Goal: Task Accomplishment & Management: Complete application form

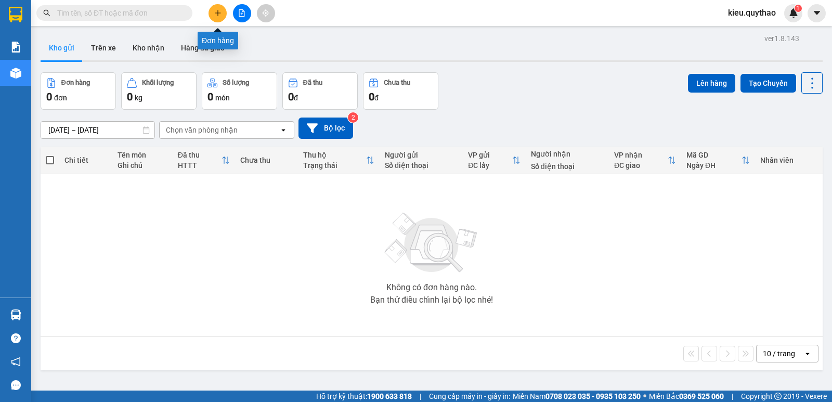
click at [217, 14] on icon "plus" at bounding box center [217, 12] width 7 height 7
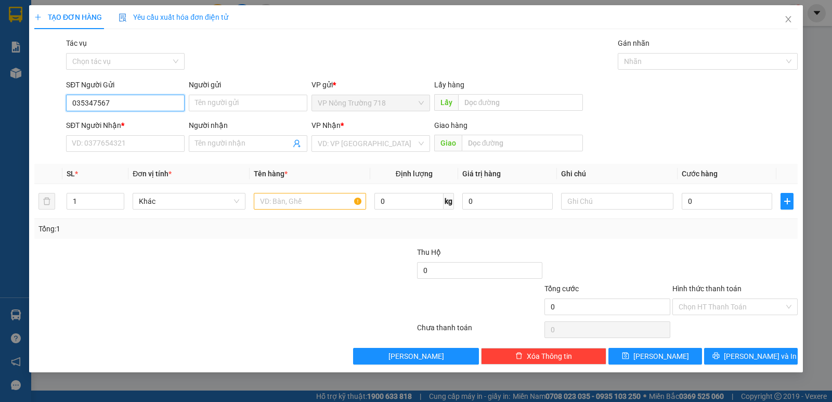
type input "0353475674"
click at [131, 126] on div "0353475674" at bounding box center [125, 123] width 106 height 11
type input "0365058727"
type input "CV 30/4"
click at [110, 121] on div "0353475674" at bounding box center [125, 123] width 106 height 11
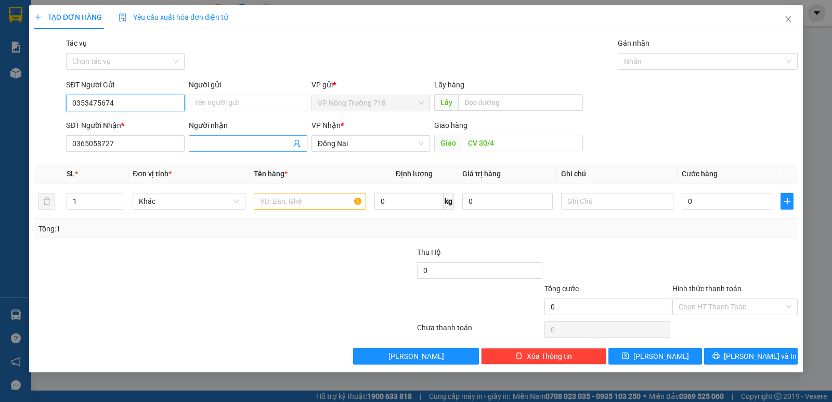
type input "0353475674"
click at [215, 139] on input "Người nhận" at bounding box center [243, 143] width 96 height 11
click at [248, 140] on input "0334778566" at bounding box center [243, 143] width 96 height 11
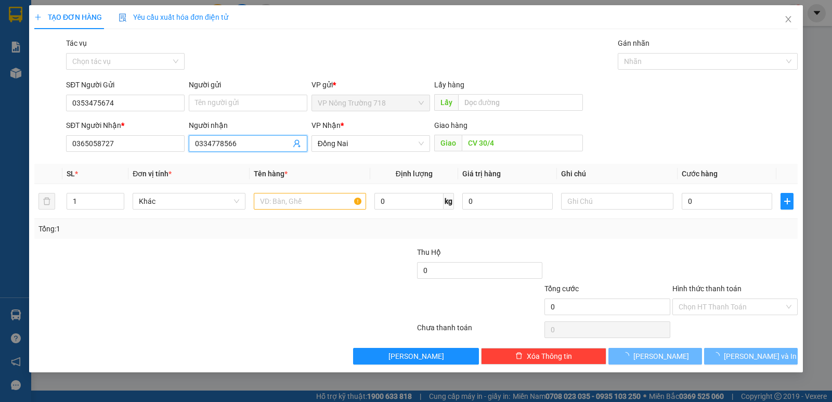
scroll to position [0, 0]
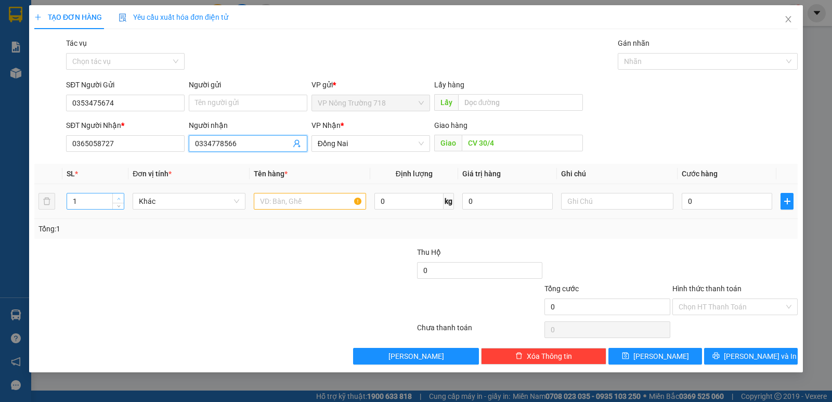
type input "0334778566"
type input "2"
click at [115, 197] on span "up" at bounding box center [118, 199] width 6 height 6
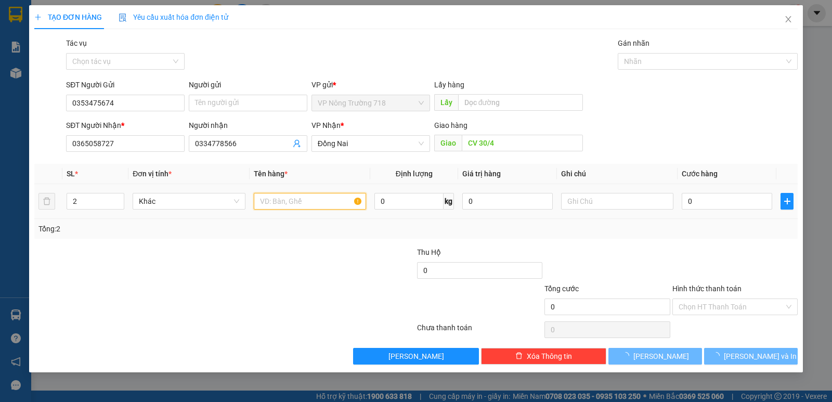
click at [280, 201] on input "text" at bounding box center [310, 201] width 112 height 17
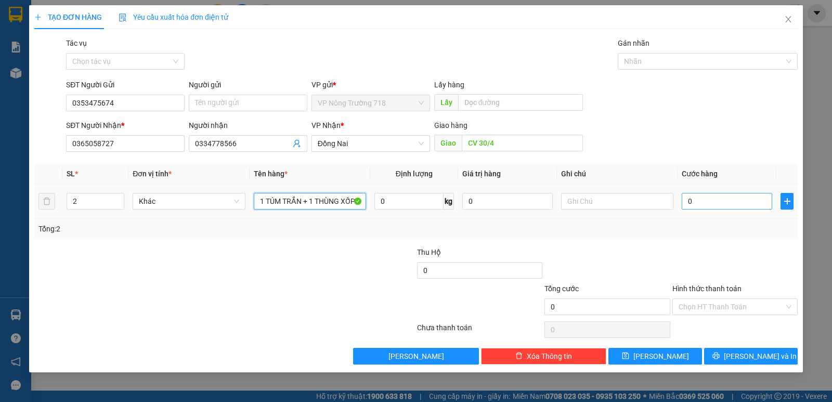
type input "1 TÚM TRẮN + 1 THÙNG XỐP"
click at [711, 203] on input "0" at bounding box center [727, 201] width 90 height 17
type input "1"
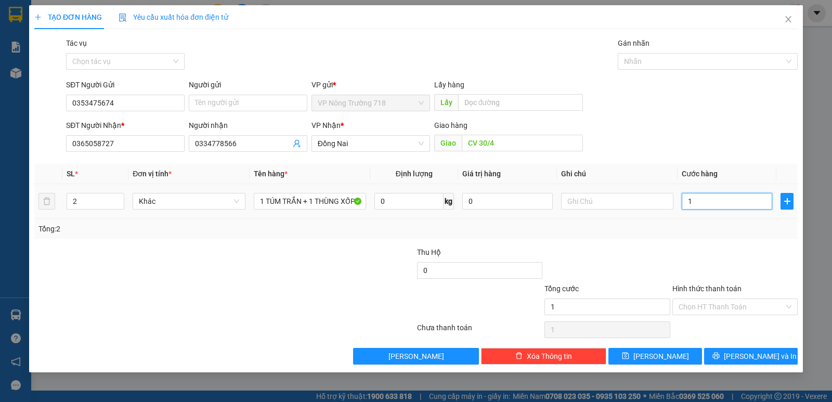
type input "15"
type input "150"
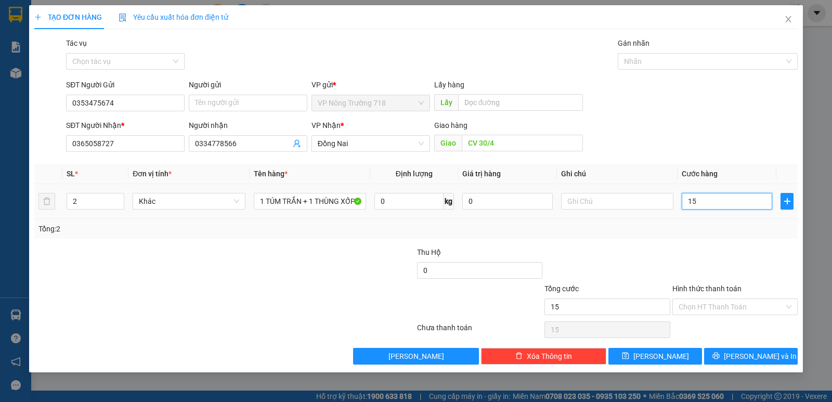
type input "150"
type input "1.500"
type input "15.000"
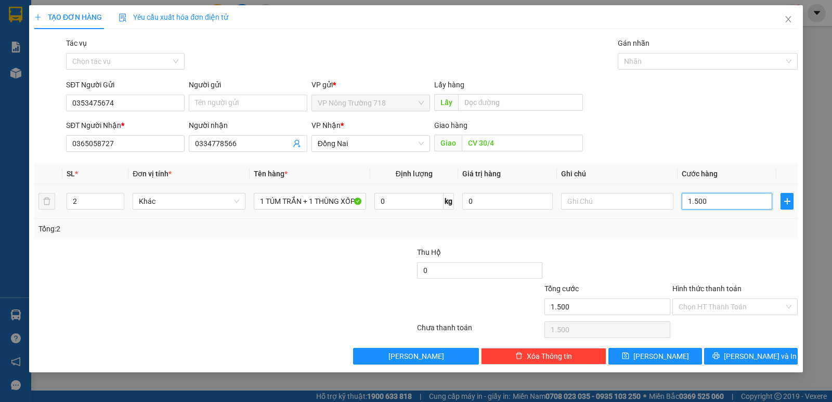
type input "15.000"
type input "150.000"
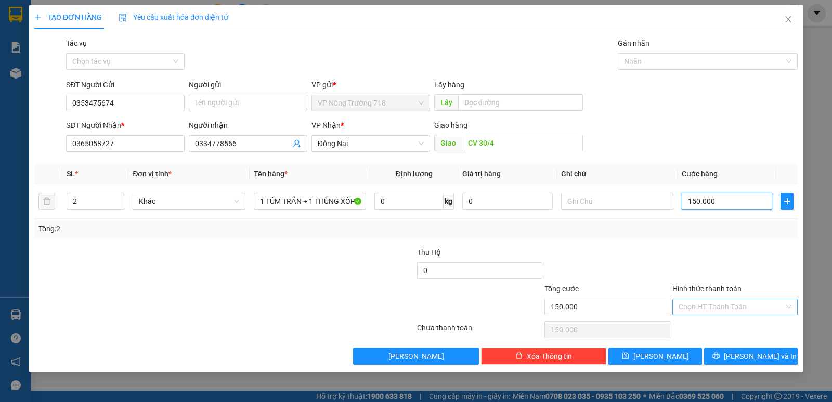
type input "150.000"
click at [697, 303] on input "Hình thức thanh toán" at bounding box center [732, 307] width 106 height 16
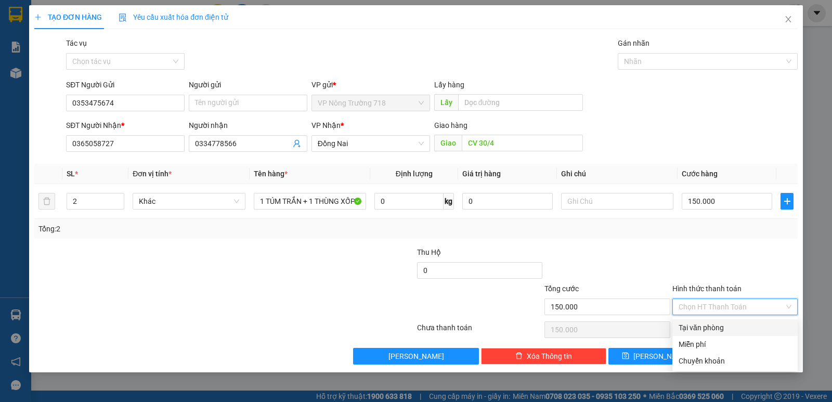
click at [710, 327] on div "Tại văn phòng" at bounding box center [735, 327] width 113 height 11
type input "0"
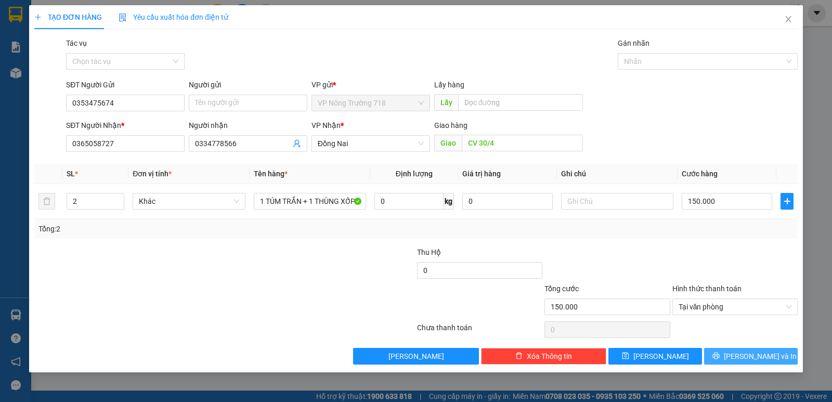
click at [746, 355] on span "Lưu và In" at bounding box center [760, 356] width 73 height 11
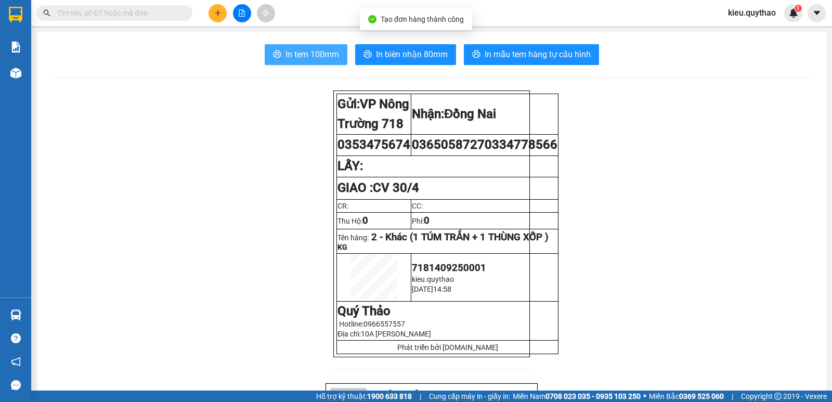
click at [301, 55] on span "In tem 100mm" at bounding box center [313, 54] width 54 height 13
click at [326, 61] on span "In tem 100mm" at bounding box center [313, 54] width 54 height 13
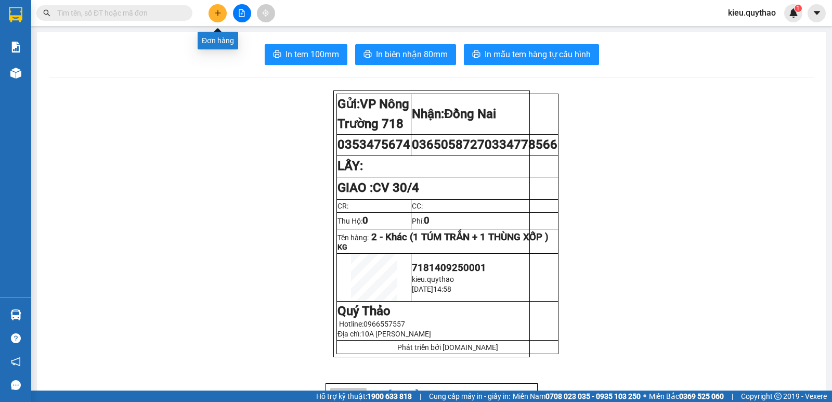
drag, startPoint x: 213, startPoint y: 9, endPoint x: 214, endPoint y: 17, distance: 8.4
click at [214, 17] on button at bounding box center [218, 13] width 18 height 18
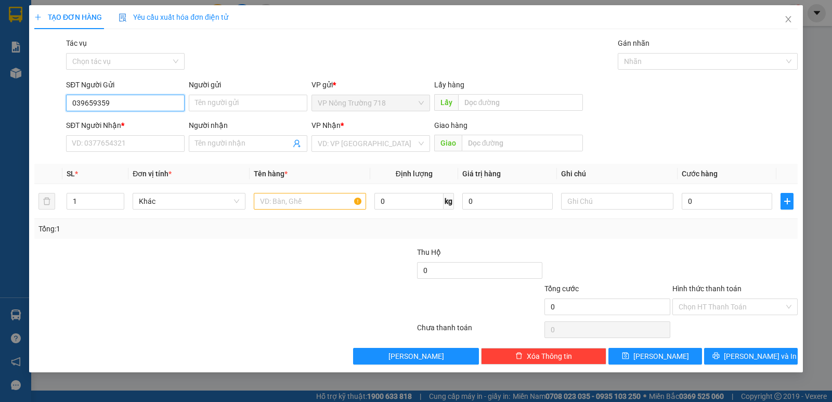
type input "0396593594"
click at [118, 116] on div "0396593594" at bounding box center [125, 123] width 119 height 17
type input "0365629903"
type input "LINH XUÂN"
type input "0396593594"
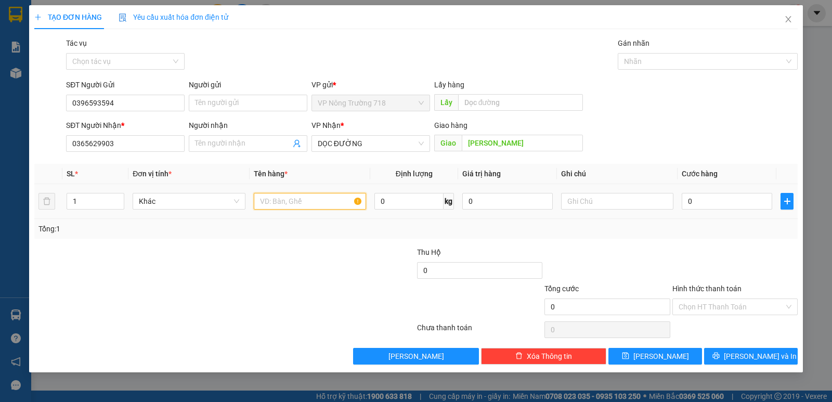
click at [270, 199] on input "text" at bounding box center [310, 201] width 112 height 17
type input "1 THÙNG GIẤY"
click at [728, 202] on input "0" at bounding box center [727, 201] width 90 height 17
type input "5"
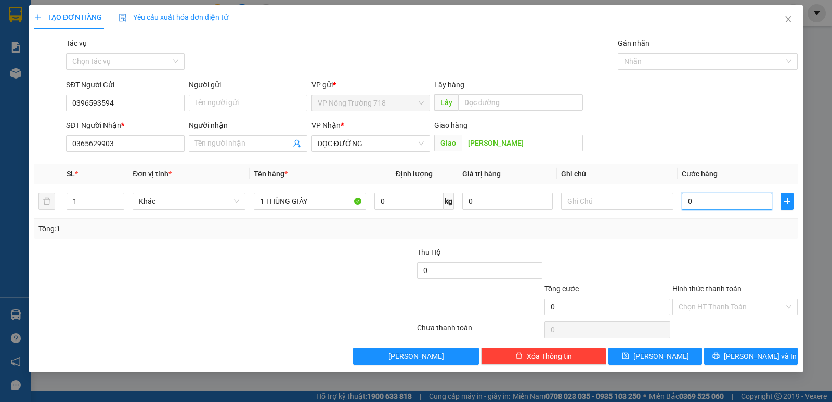
type input "5"
type input "50"
type input "500"
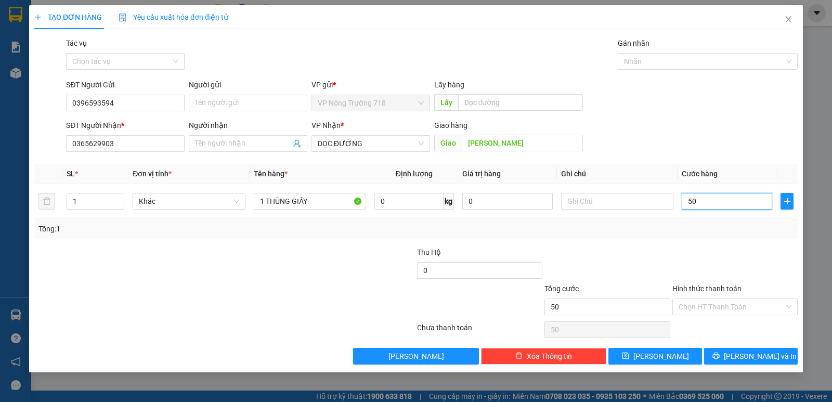
type input "500"
type input "5.000"
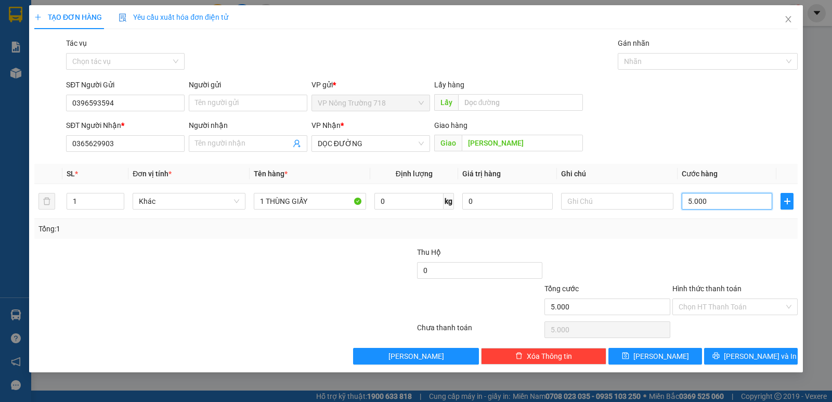
type input "50.000"
click at [745, 306] on input "Hình thức thanh toán" at bounding box center [732, 307] width 106 height 16
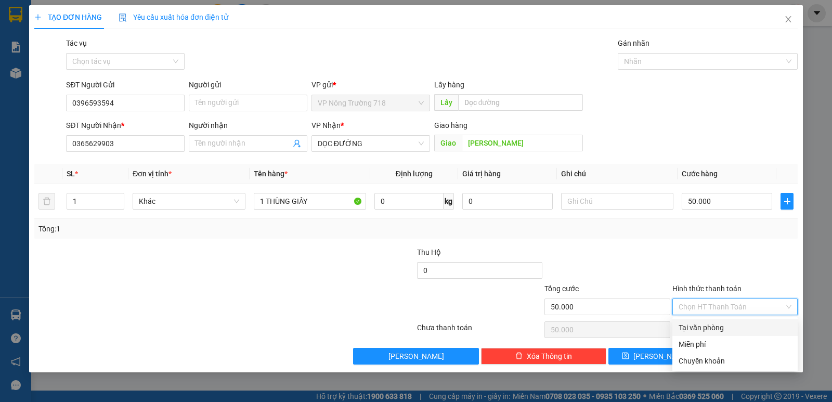
click at [712, 328] on div "Tại văn phòng" at bounding box center [735, 327] width 113 height 11
type input "0"
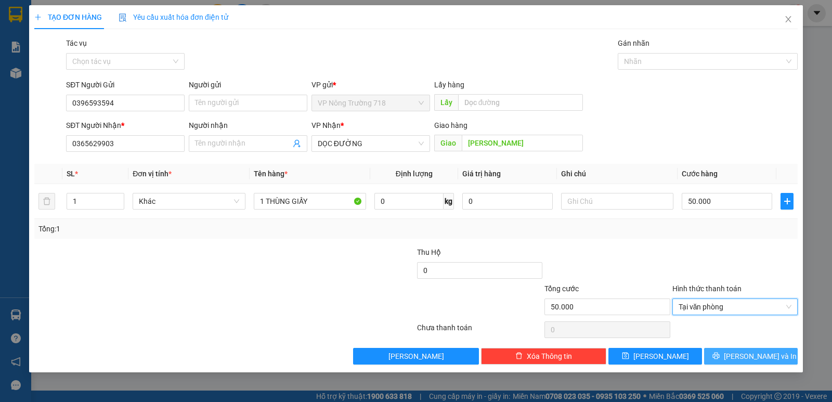
click at [743, 353] on span "Lưu và In" at bounding box center [760, 356] width 73 height 11
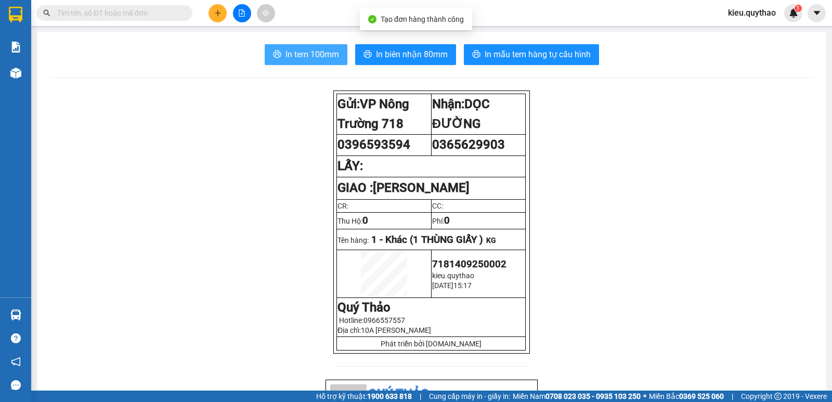
click at [299, 57] on span "In tem 100mm" at bounding box center [313, 54] width 54 height 13
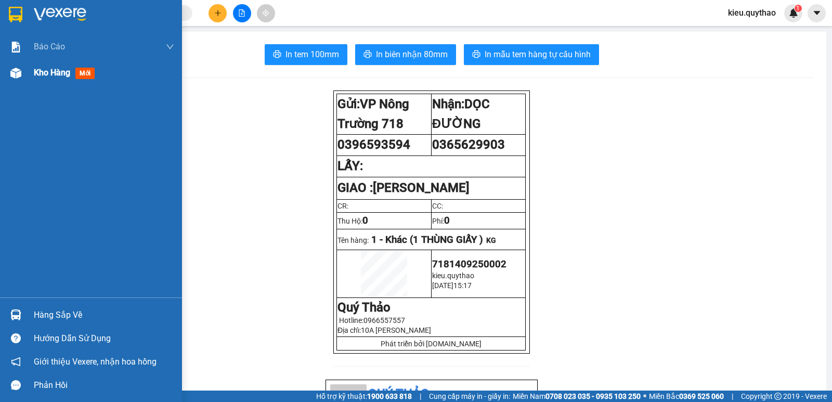
click at [54, 71] on span "Kho hàng" at bounding box center [52, 73] width 36 height 10
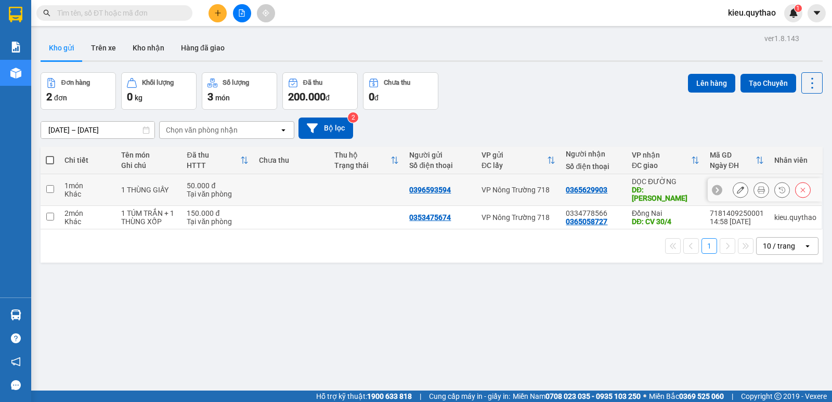
click at [663, 188] on div "DĐ: LINH XUÂN" at bounding box center [666, 194] width 68 height 17
checkbox input "true"
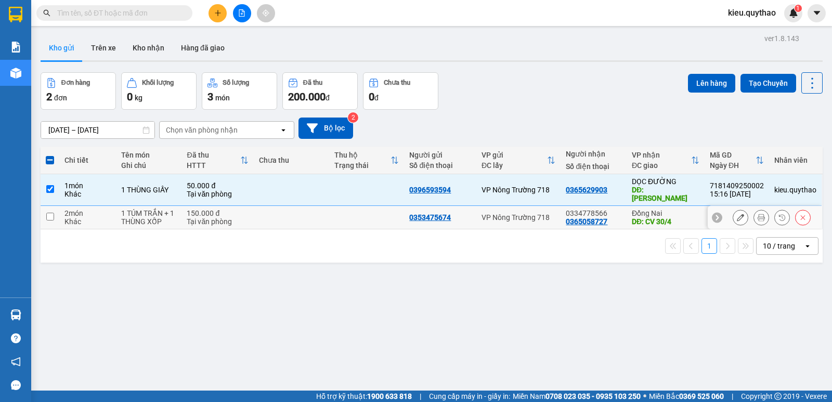
click at [659, 209] on div "Đồng Nai" at bounding box center [666, 213] width 68 height 8
checkbox input "true"
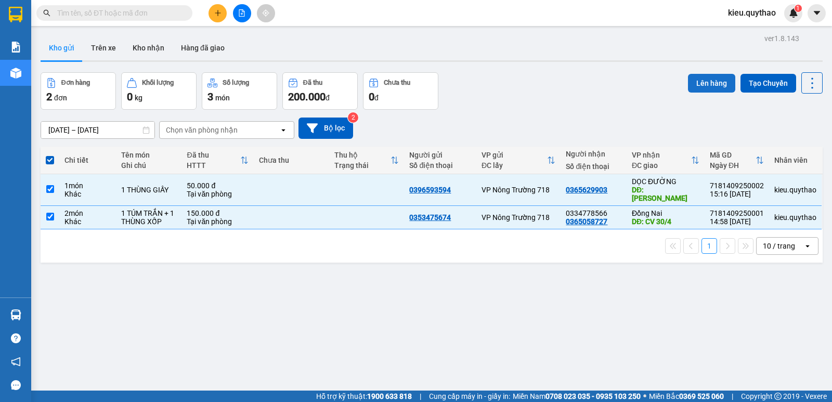
click at [716, 83] on button "Lên hàng" at bounding box center [711, 83] width 47 height 19
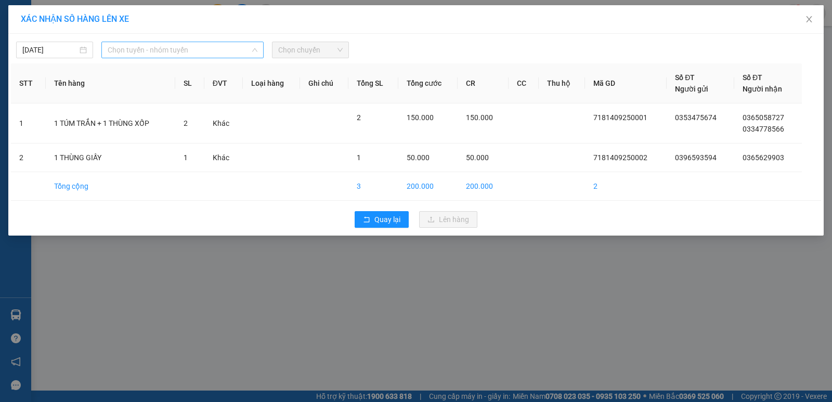
click at [160, 53] on span "Chọn tuyến - nhóm tuyến" at bounding box center [183, 50] width 150 height 16
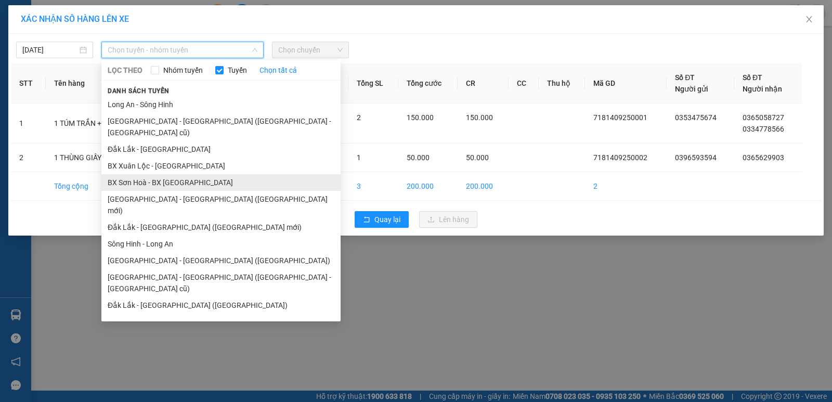
scroll to position [45, 0]
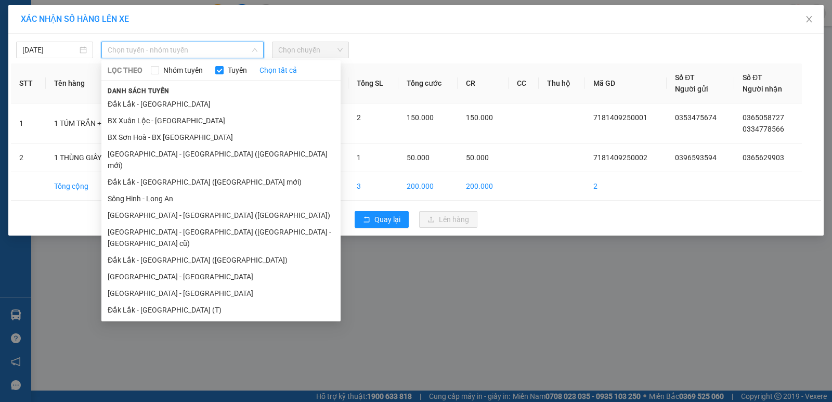
click at [162, 335] on li "Đắk Lắk - Đồng Nai" at bounding box center [220, 343] width 239 height 17
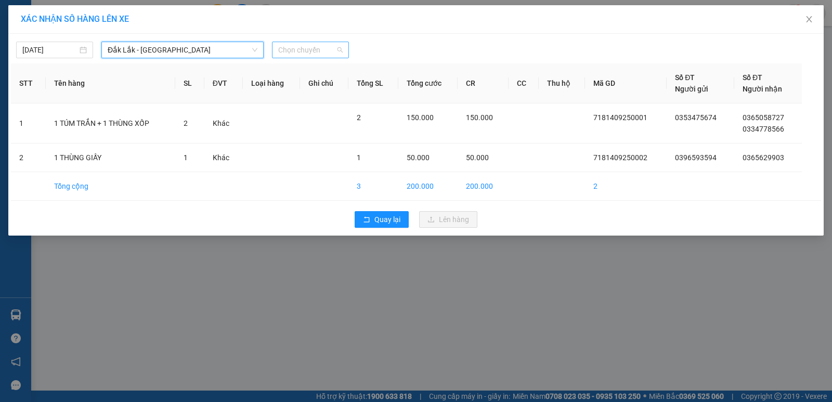
click at [304, 54] on span "Chọn chuyến" at bounding box center [310, 50] width 64 height 16
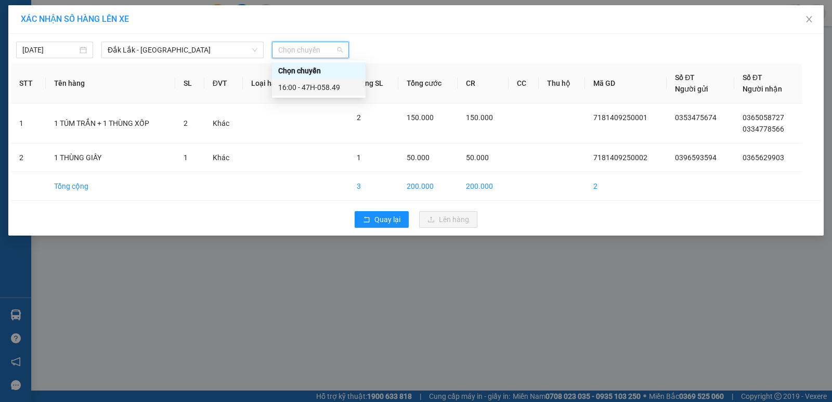
click at [320, 86] on div "16:00 - 47H-058.49" at bounding box center [318, 87] width 81 height 11
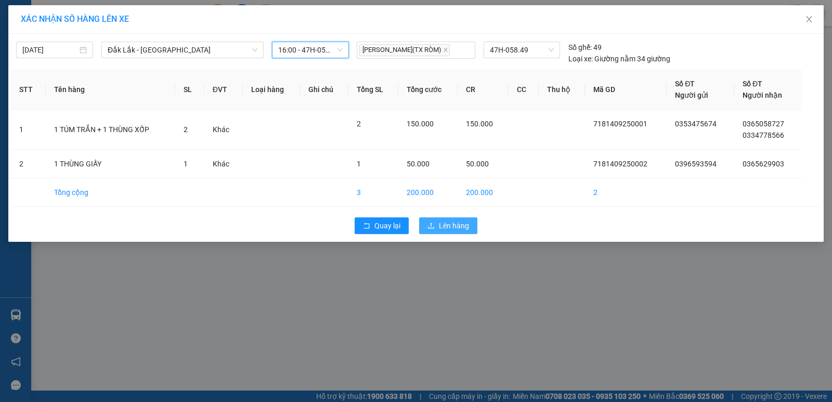
click at [462, 234] on button "Lên hàng" at bounding box center [448, 225] width 58 height 17
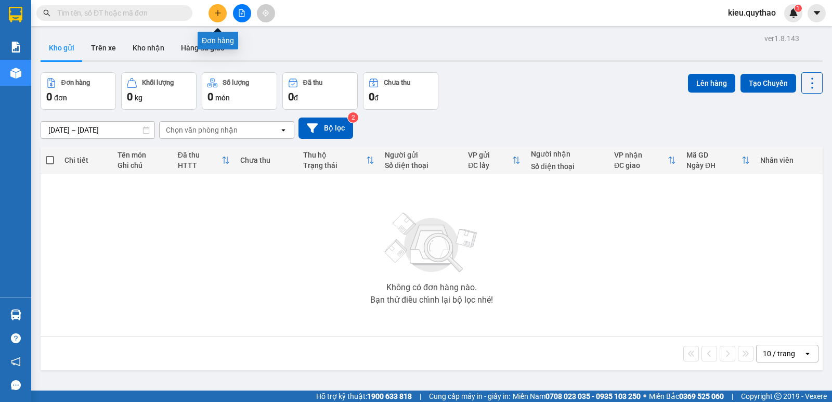
click at [223, 12] on button at bounding box center [218, 13] width 18 height 18
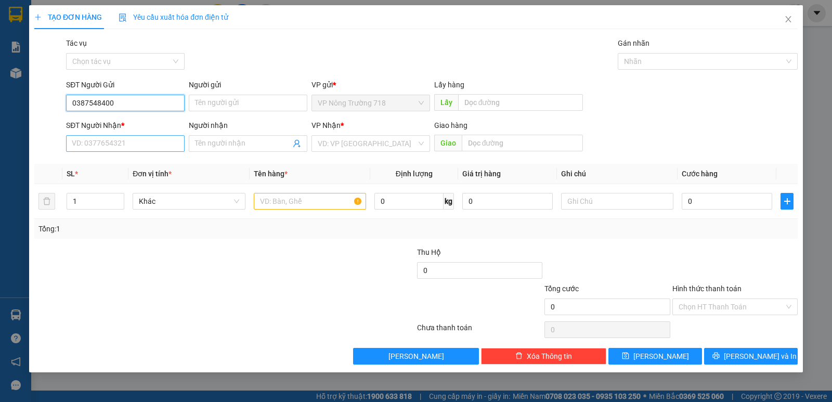
type input "0387548400"
click at [124, 146] on input "SĐT Người Nhận *" at bounding box center [125, 143] width 119 height 17
click at [135, 100] on input "0387548400" at bounding box center [125, 103] width 119 height 17
click at [114, 140] on input "SĐT Người Nhận *" at bounding box center [125, 143] width 119 height 17
type input "0347314387"
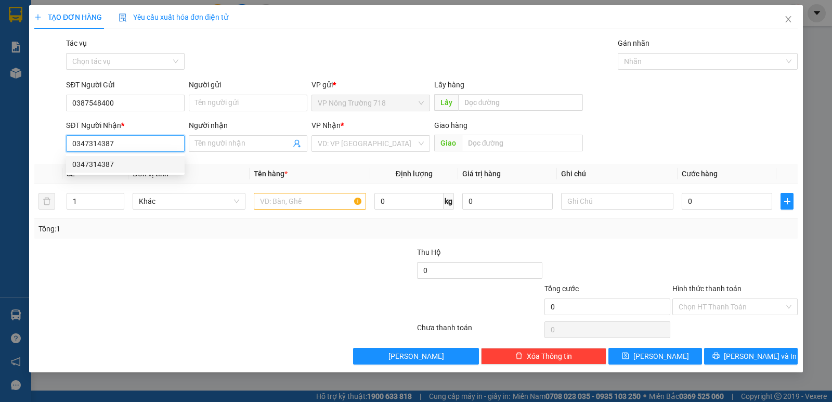
click at [87, 167] on div "0347314387" at bounding box center [125, 164] width 106 height 11
type input "CỔNG XANH"
type input "0347314387"
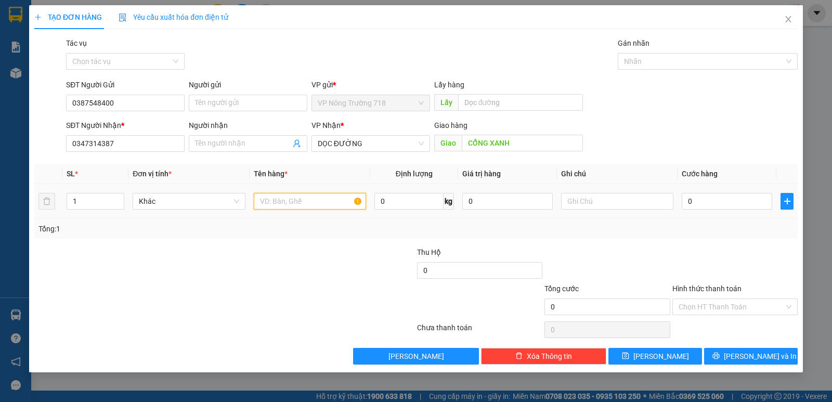
click at [299, 200] on input "text" at bounding box center [310, 201] width 112 height 17
type input "1 THÙNG XỐP"
click at [752, 206] on input "0" at bounding box center [727, 201] width 90 height 17
type input "1"
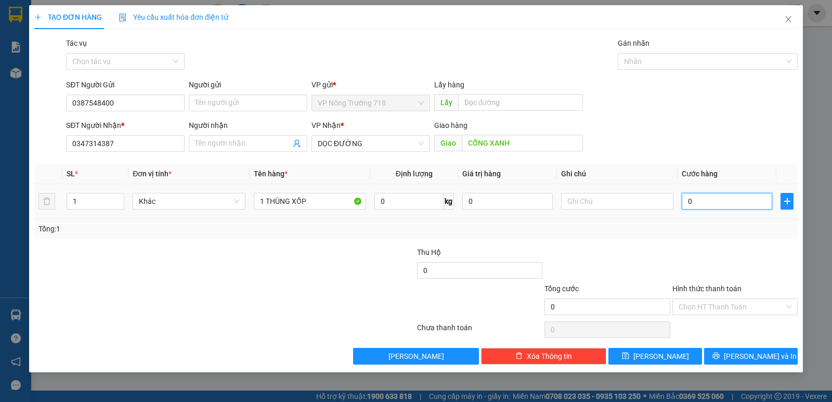
type input "1"
type input "10"
type input "100"
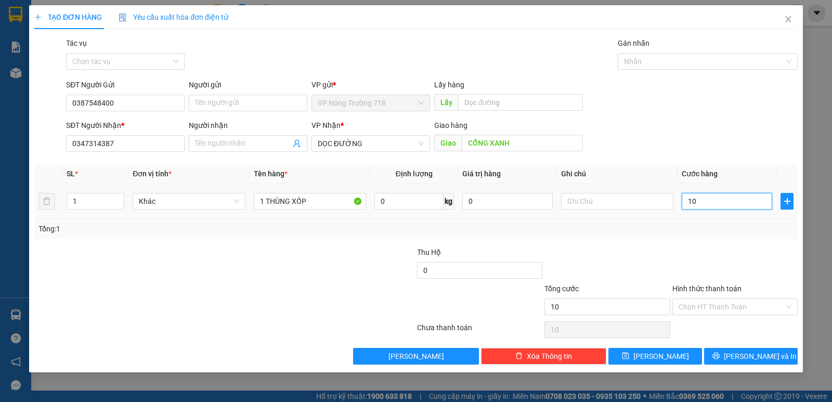
type input "100"
type input "1.000"
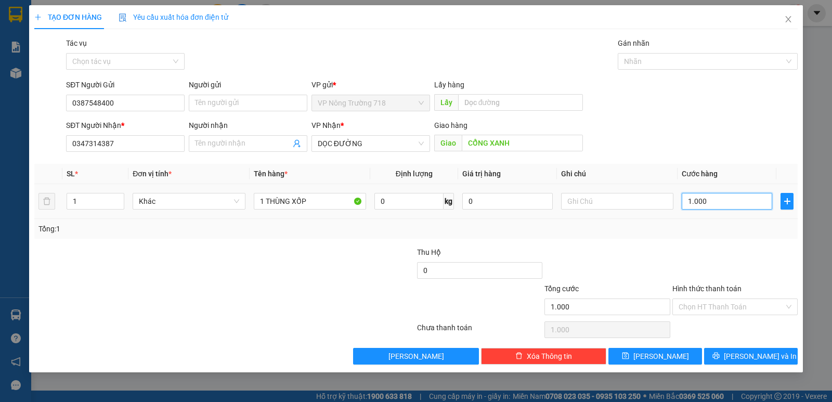
type input "10.000"
type input "100.000"
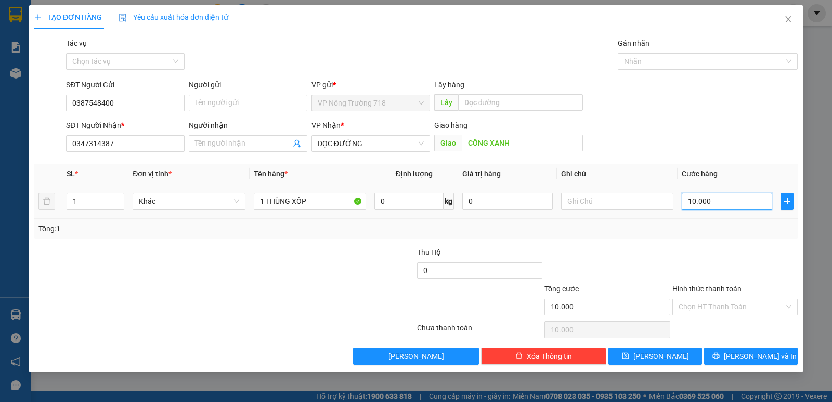
type input "100.000"
click at [747, 303] on input "Hình thức thanh toán" at bounding box center [732, 307] width 106 height 16
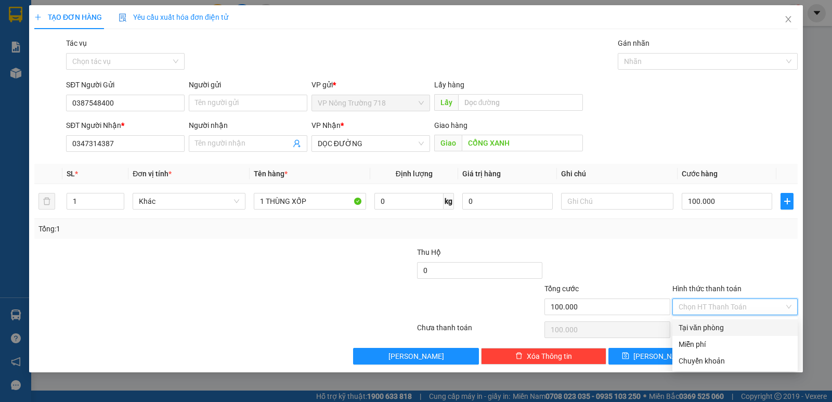
click at [714, 327] on div "Tại văn phòng" at bounding box center [735, 327] width 113 height 11
type input "0"
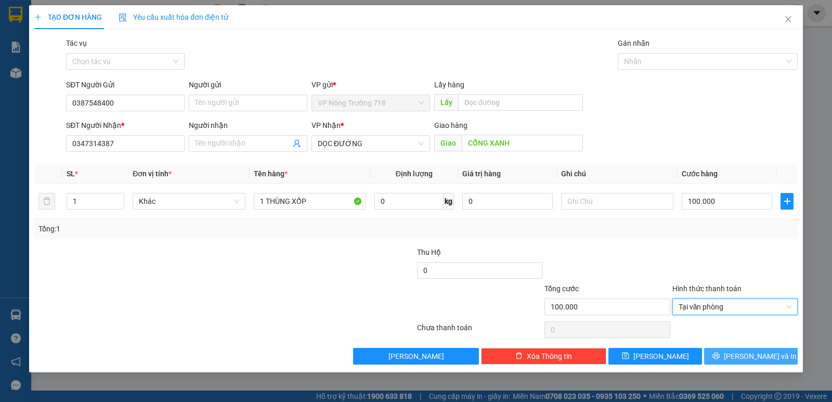
click at [743, 356] on span "Lưu và In" at bounding box center [760, 356] width 73 height 11
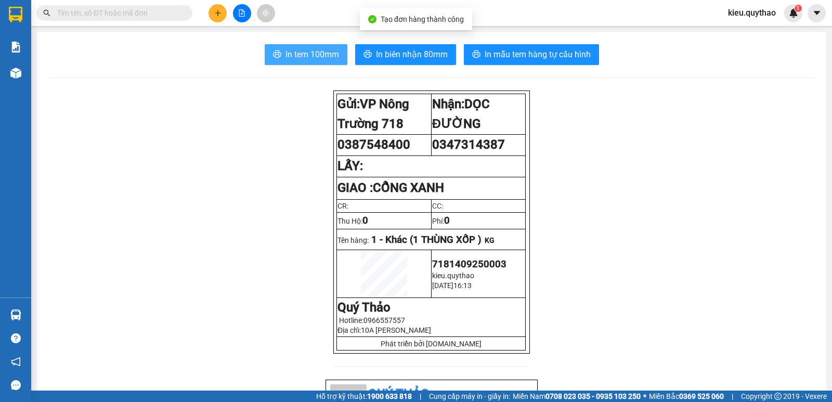
click at [304, 50] on span "In tem 100mm" at bounding box center [313, 54] width 54 height 13
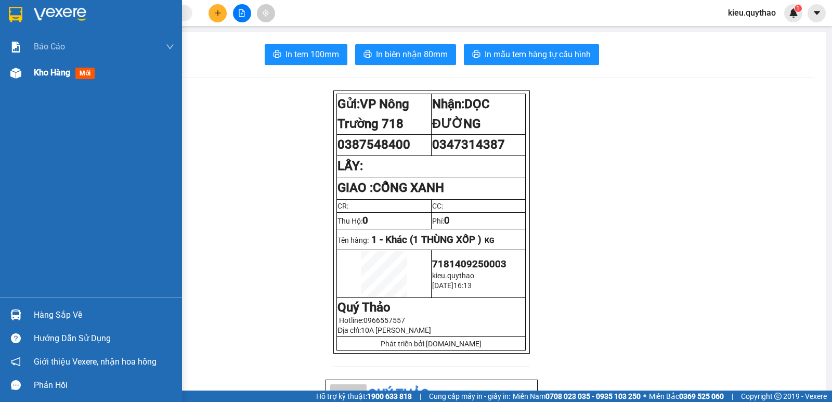
click at [63, 75] on span "Kho hàng" at bounding box center [52, 73] width 36 height 10
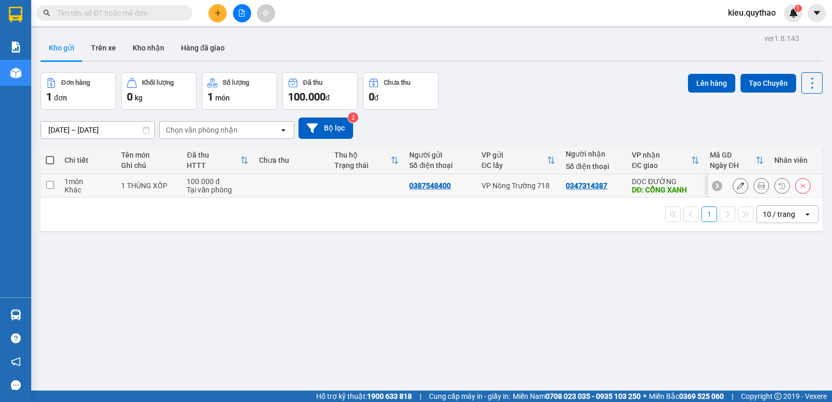
drag, startPoint x: 570, startPoint y: 187, endPoint x: 584, endPoint y: 185, distance: 13.7
click at [575, 187] on div "0347314387" at bounding box center [587, 186] width 42 height 8
click at [608, 186] on div "0347314387" at bounding box center [593, 186] width 55 height 8
checkbox input "true"
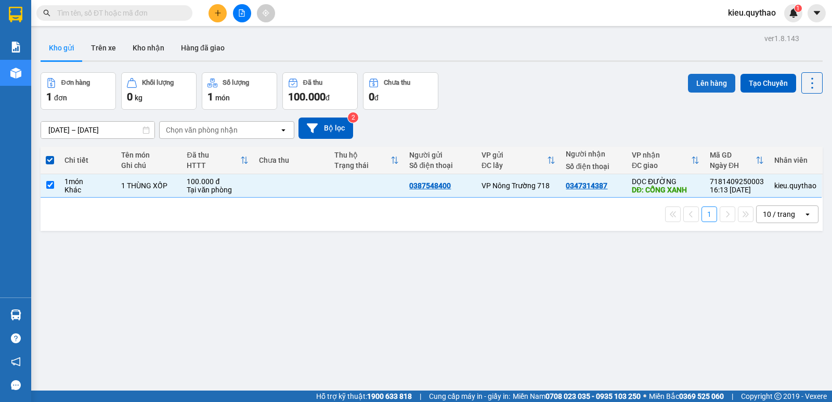
click at [705, 75] on button "Lên hàng" at bounding box center [711, 83] width 47 height 19
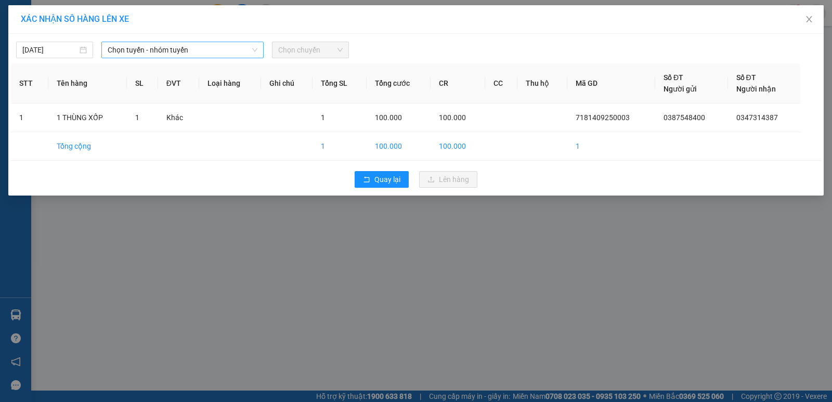
click at [180, 43] on span "Chọn tuyến - nhóm tuyến" at bounding box center [183, 50] width 150 height 16
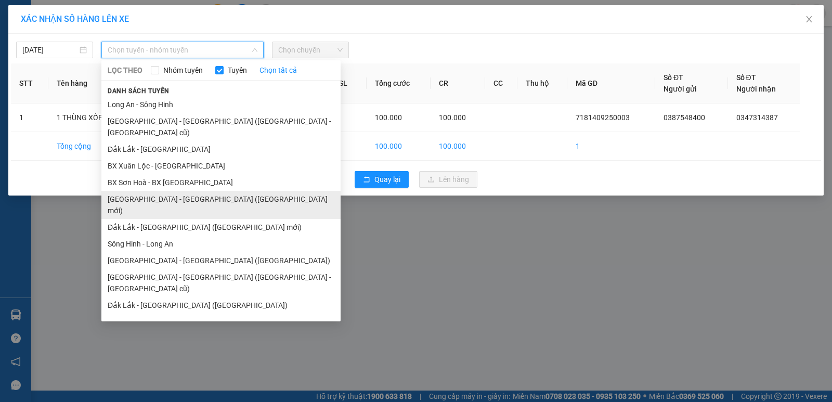
scroll to position [45, 0]
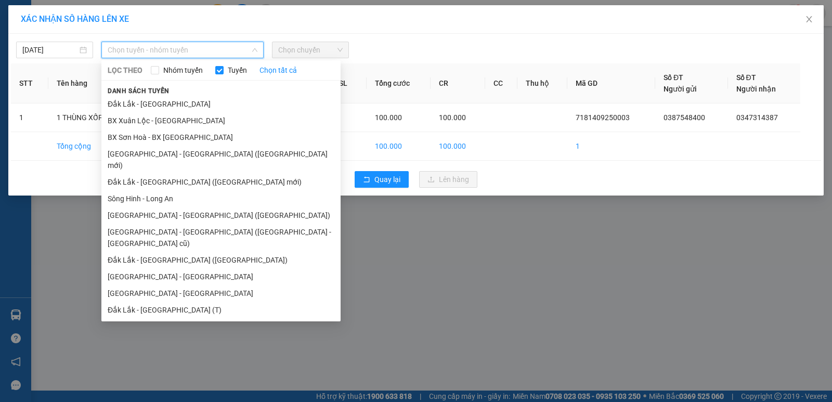
drag, startPoint x: 161, startPoint y: 257, endPoint x: 172, endPoint y: 253, distance: 11.2
click at [161, 285] on li "Đắk Lắk - Tây Ninh" at bounding box center [220, 293] width 239 height 17
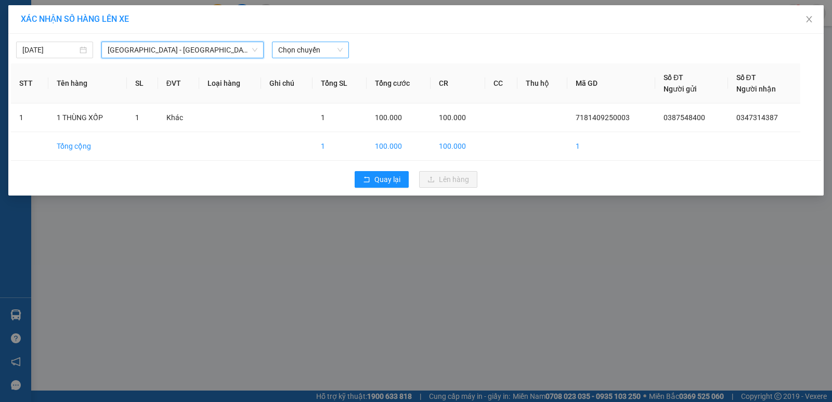
click at [315, 52] on span "Chọn chuyến" at bounding box center [310, 50] width 64 height 16
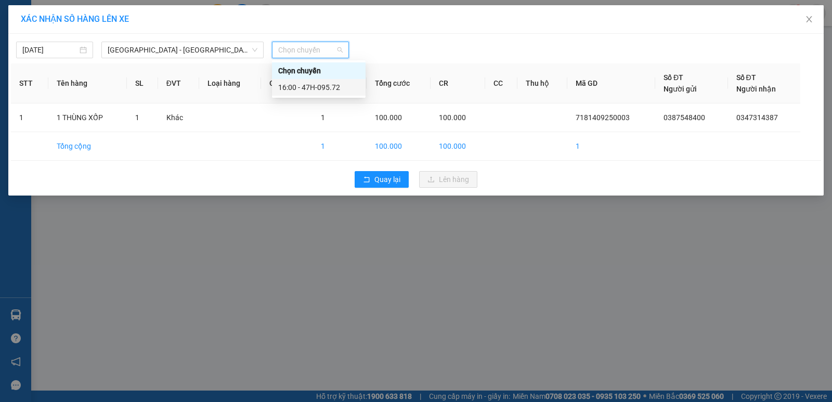
click at [336, 91] on div "16:00 - 47H-095.72" at bounding box center [318, 87] width 81 height 11
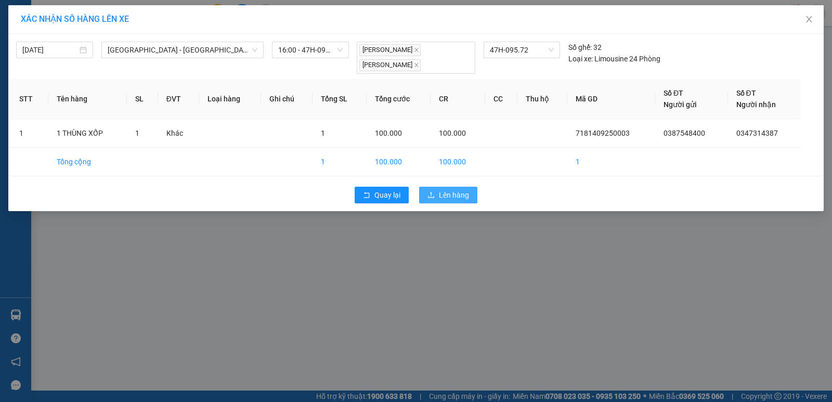
drag, startPoint x: 443, startPoint y: 195, endPoint x: 450, endPoint y: 193, distance: 8.0
click at [443, 195] on span "Lên hàng" at bounding box center [454, 194] width 30 height 11
